Goal: Information Seeking & Learning: Learn about a topic

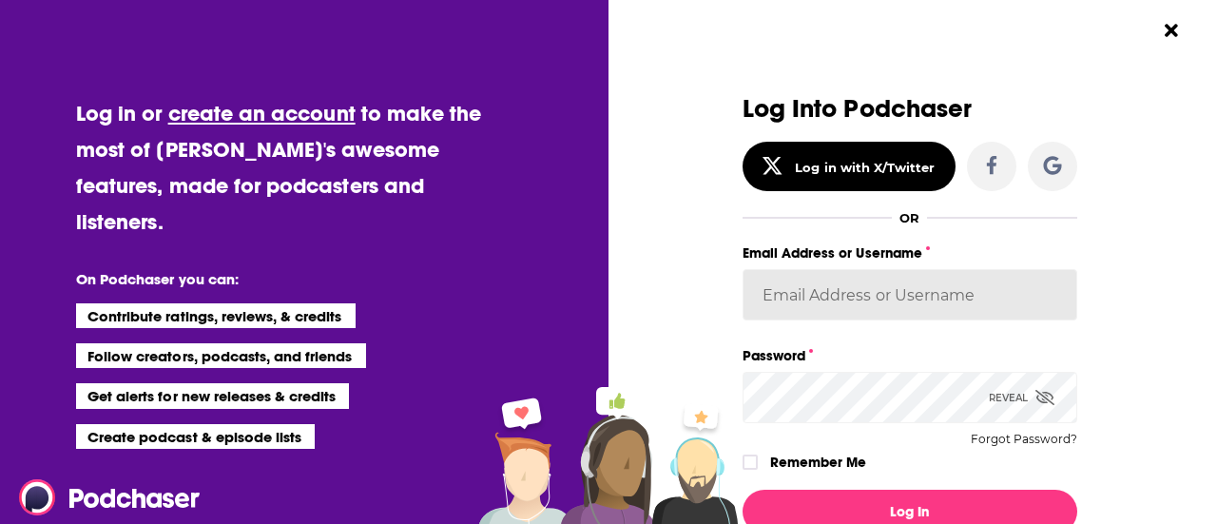
click at [808, 298] on input "Email Address or Username" at bounding box center [910, 294] width 335 height 51
type input "[PERSON_NAME][EMAIL_ADDRESS][PERSON_NAME][DOMAIN_NAME]"
click at [743, 490] on button "Log In" at bounding box center [910, 512] width 335 height 44
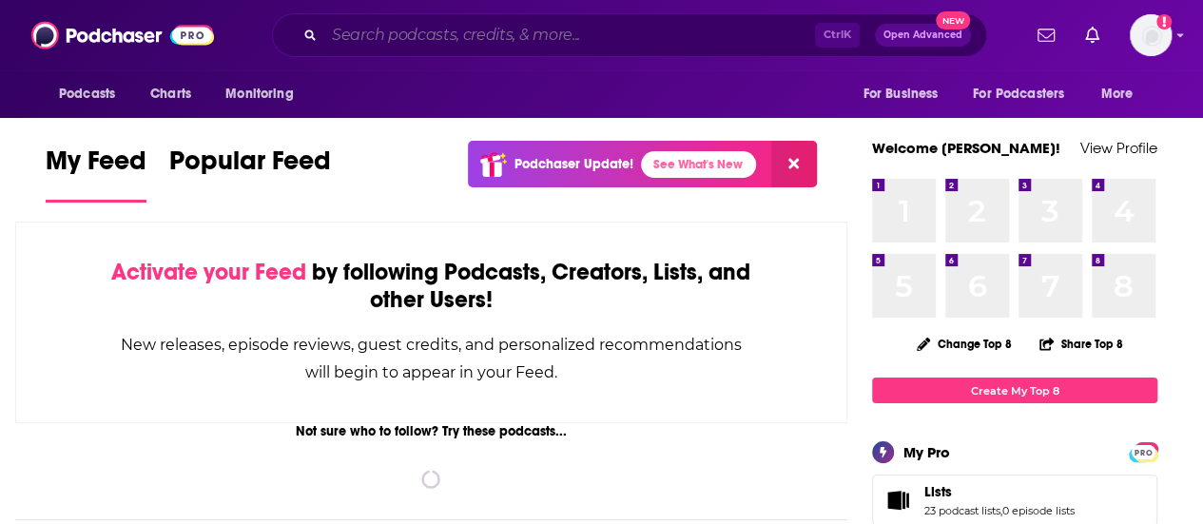
click at [652, 39] on input "Search podcasts, credits, & more..." at bounding box center [569, 35] width 491 height 30
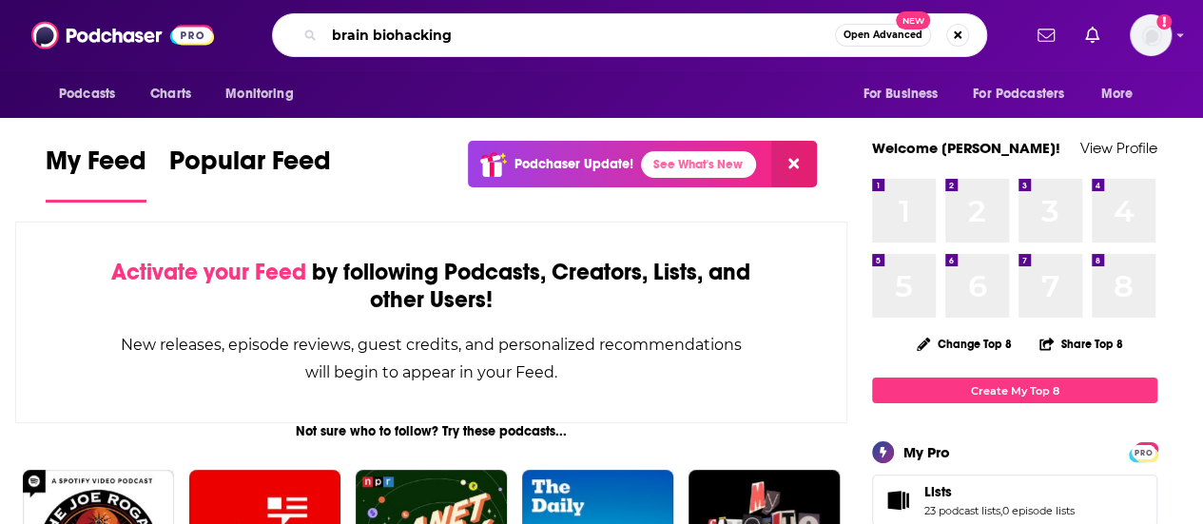
type input "brain biohacking"
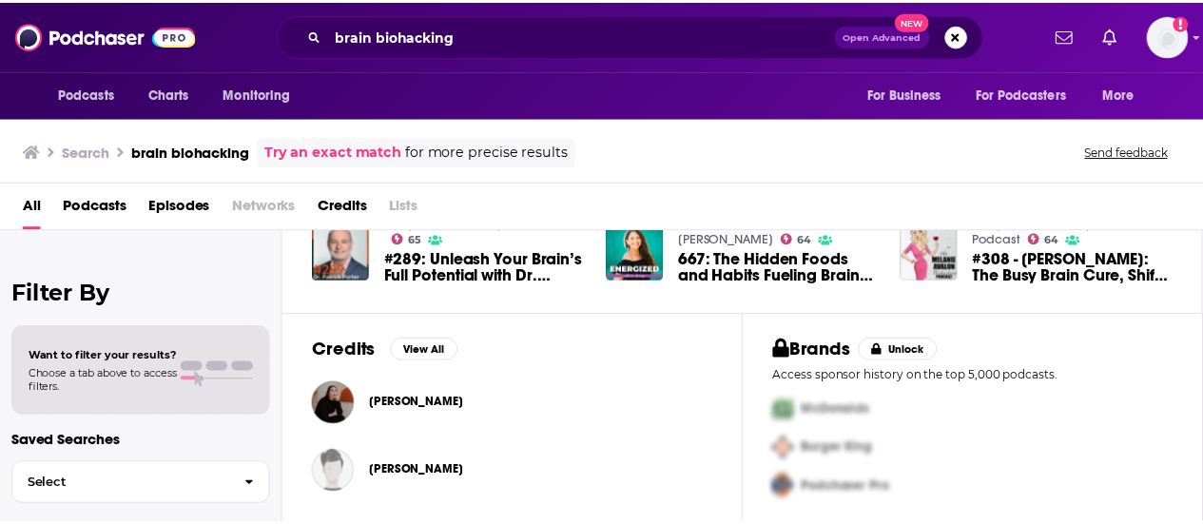
scroll to position [531, 0]
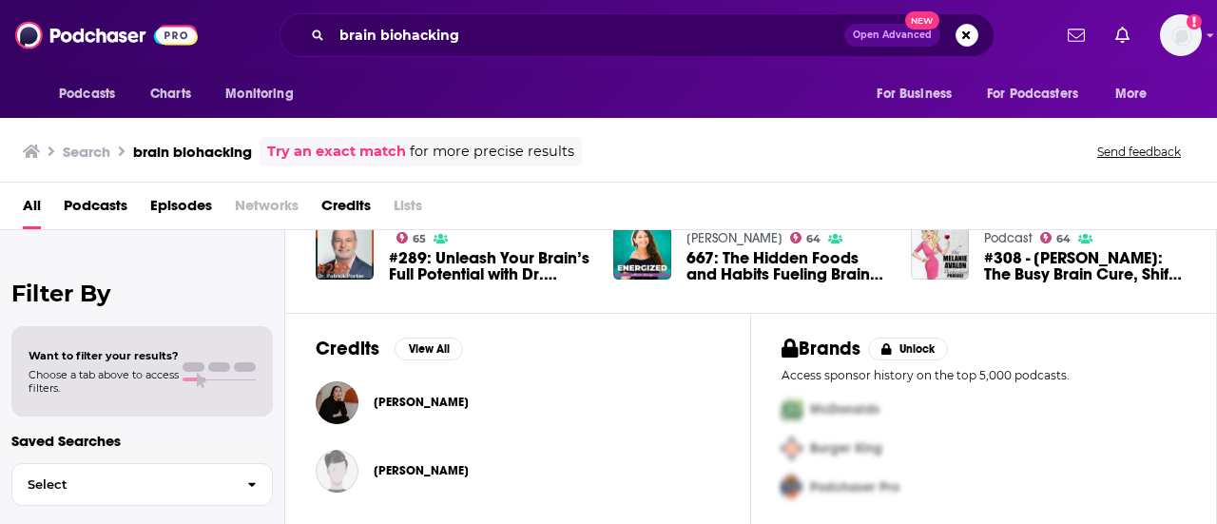
click at [414, 397] on span "[PERSON_NAME]" at bounding box center [421, 402] width 95 height 15
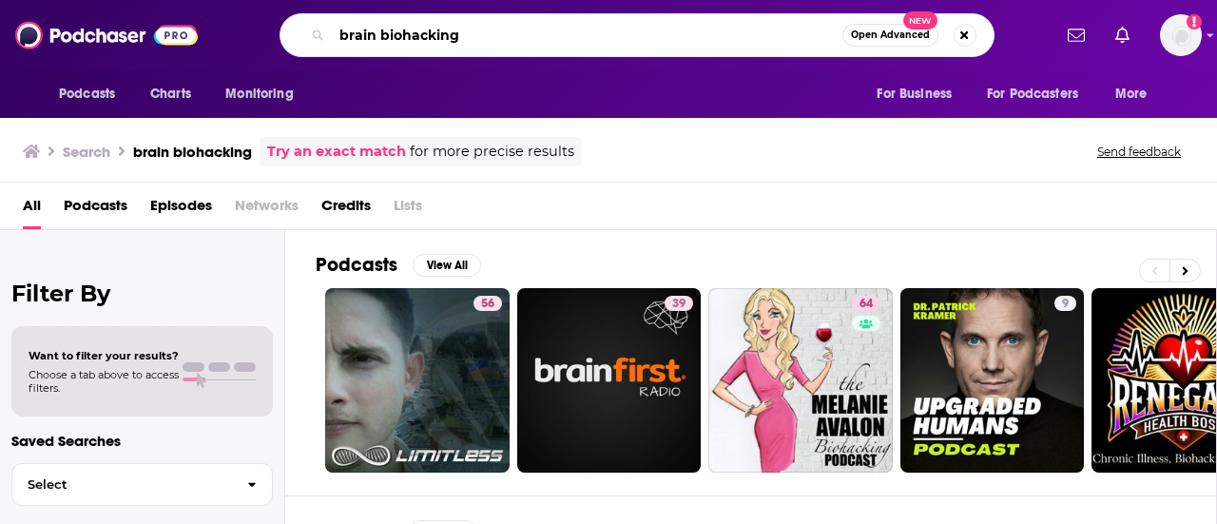
drag, startPoint x: 485, startPoint y: 31, endPoint x: 10, endPoint y: 56, distance: 475.2
click at [25, 56] on div "Podcasts Charts Monitoring brain biohacking Open Advanced New For Business For …" at bounding box center [608, 35] width 1217 height 70
paste input "LONGEVITY OPTIMIZATION"
type input "LONGEVITY OPTIMIZATION"
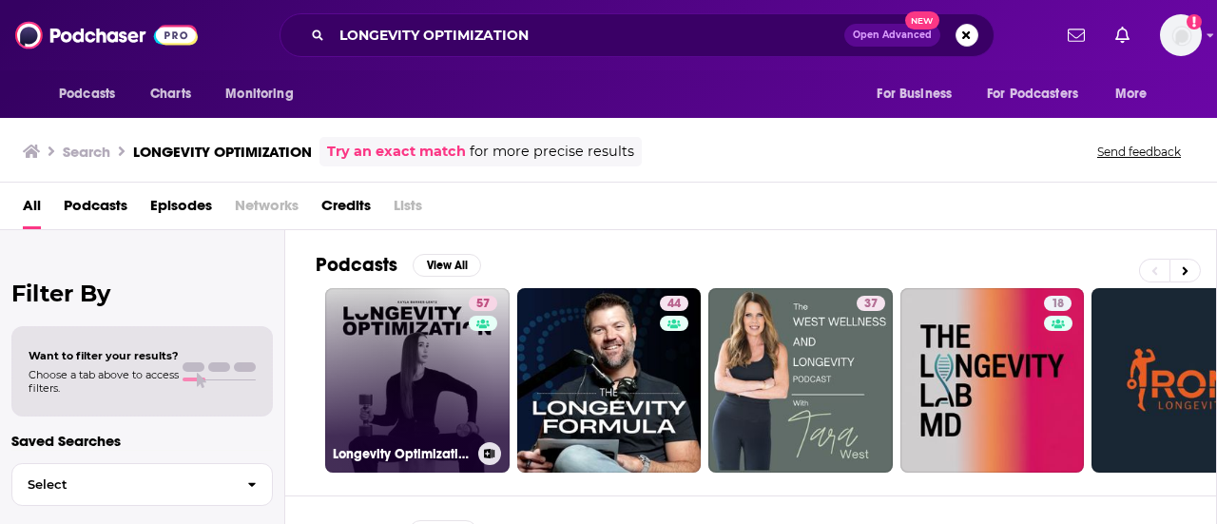
click at [383, 353] on link "57 Longevity Optimization with [PERSON_NAME]" at bounding box center [417, 380] width 185 height 185
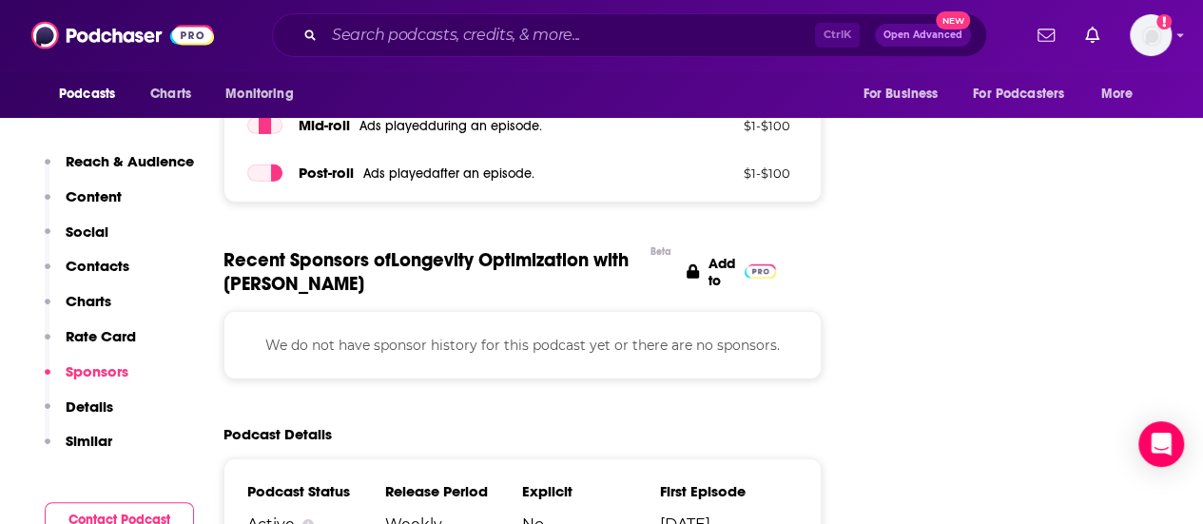
scroll to position [2853, 0]
